Goal: Task Accomplishment & Management: Use online tool/utility

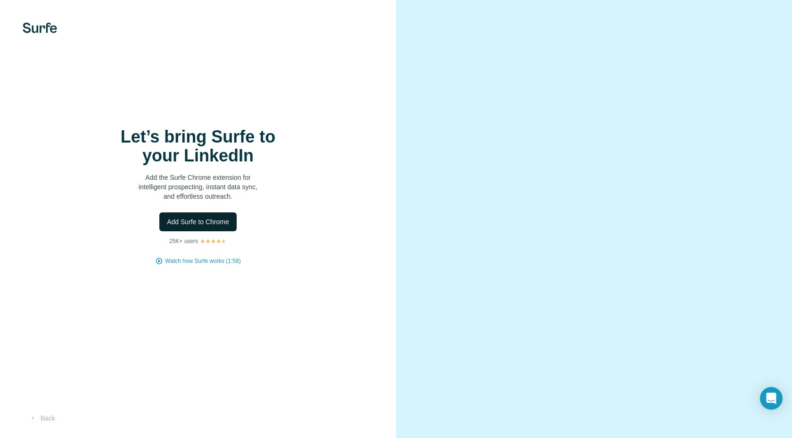
click at [229, 225] on span "Add Surfe to Chrome" at bounding box center [198, 221] width 62 height 9
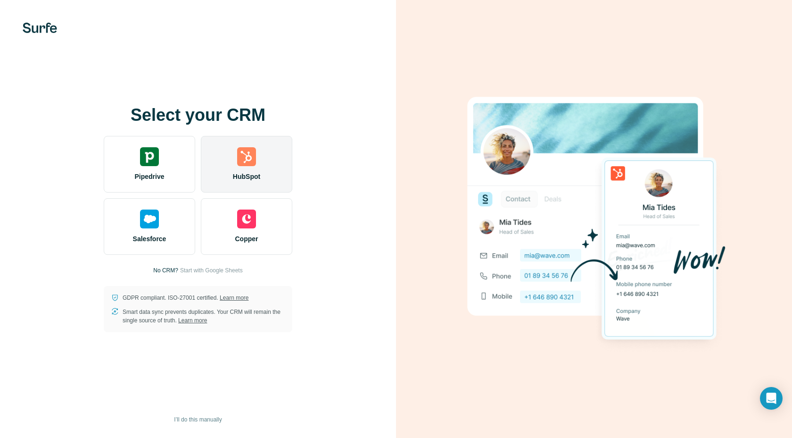
click at [266, 161] on div "HubSpot" at bounding box center [247, 164] width 92 height 57
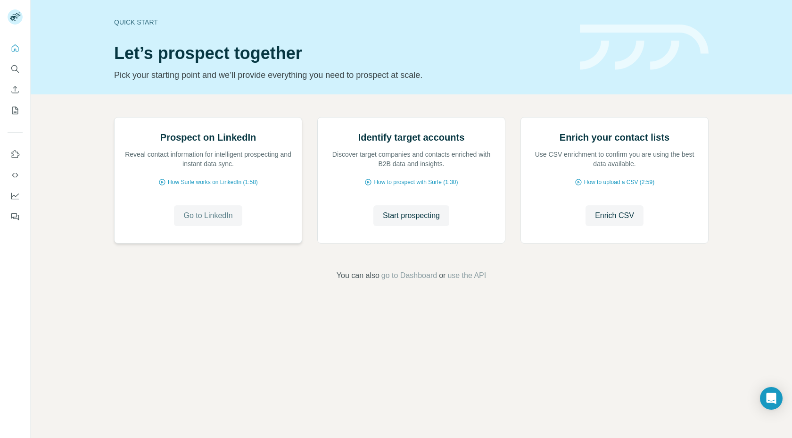
click at [197, 221] on span "Go to LinkedIn" at bounding box center [207, 215] width 49 height 11
